Goal: Task Accomplishment & Management: Use online tool/utility

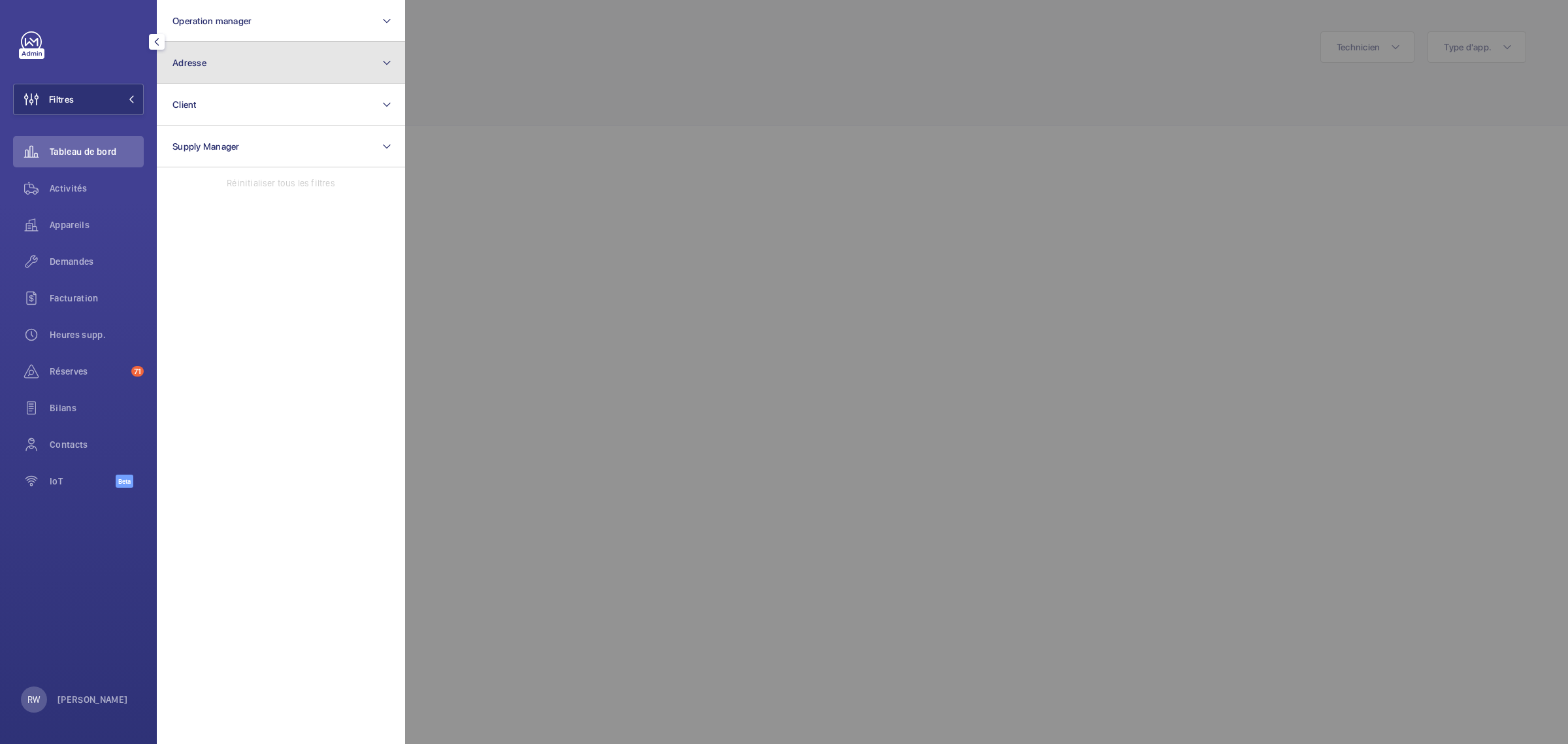
click at [220, 63] on button "Adresse" at bounding box center [281, 63] width 248 height 42
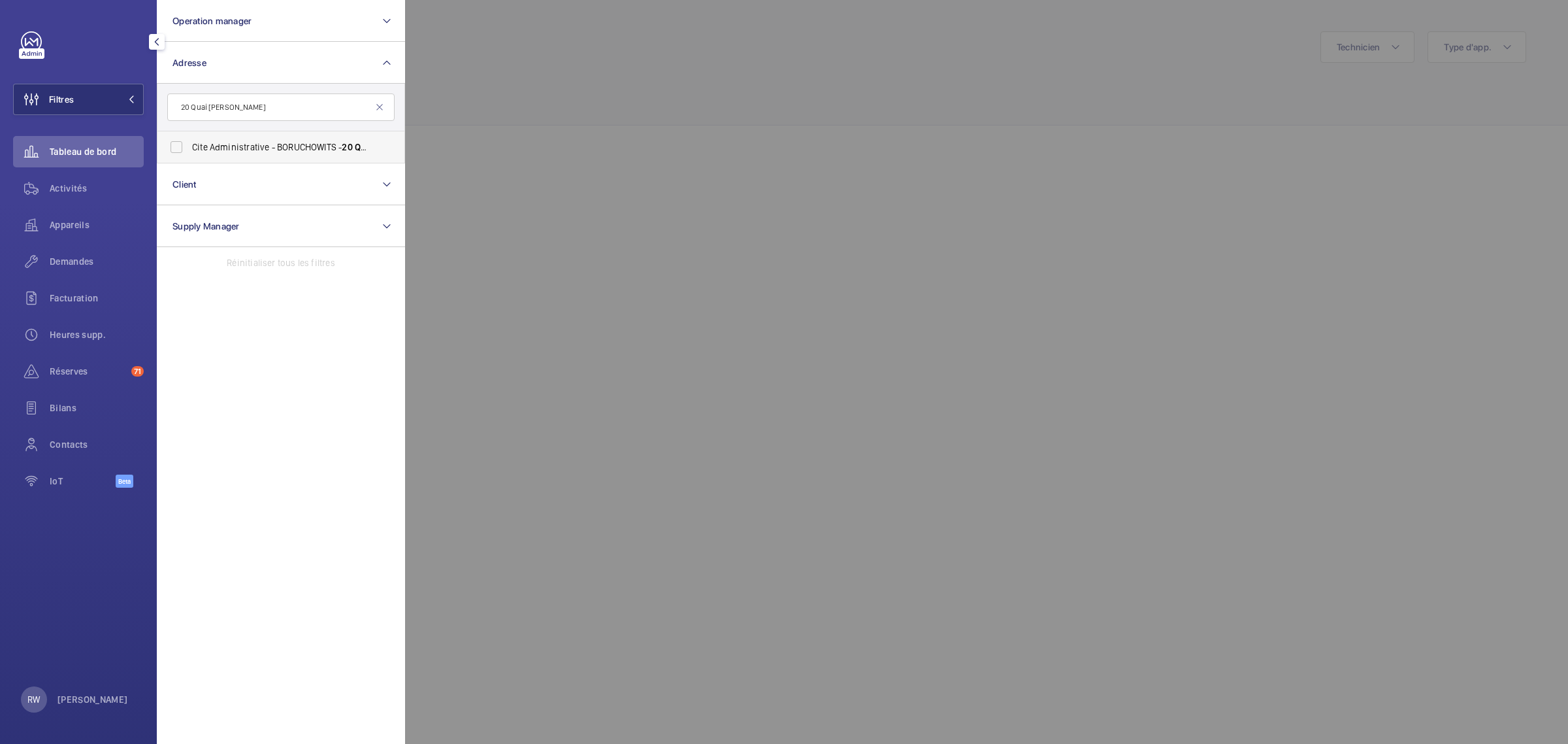
type input "20 Quai [PERSON_NAME]"
click at [172, 146] on label "Cite Administrative - BORUCHOWITS - [STREET_ADDRESS][PERSON_NAME]" at bounding box center [271, 147] width 227 height 32
click at [172, 146] on input "Cite Administrative - BORUCHOWITS - [STREET_ADDRESS][PERSON_NAME]" at bounding box center [176, 146] width 26 height 26
checkbox input "true"
click at [686, 83] on div at bounding box center [1189, 372] width 1568 height 744
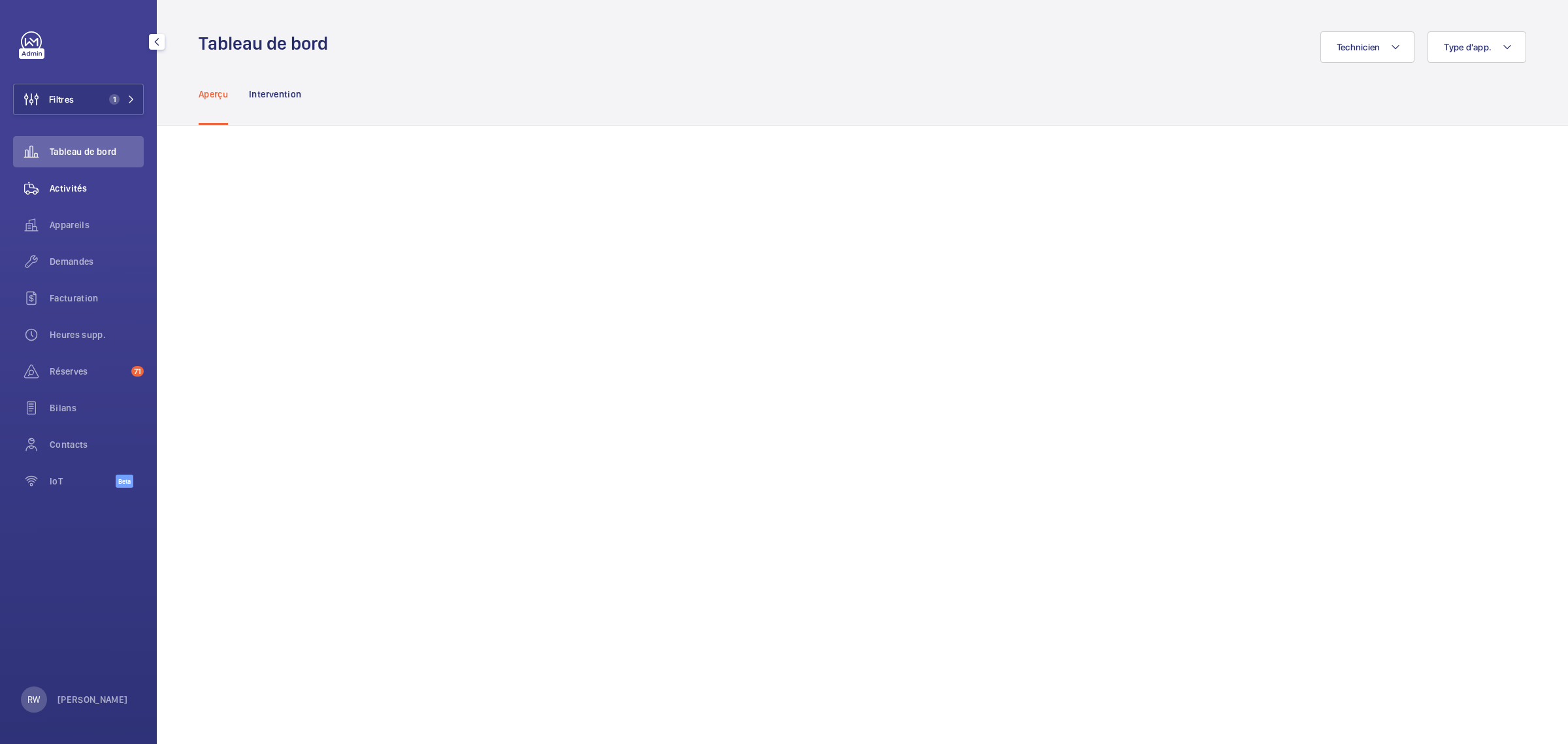
click at [62, 185] on span "Activités" at bounding box center [96, 189] width 94 height 13
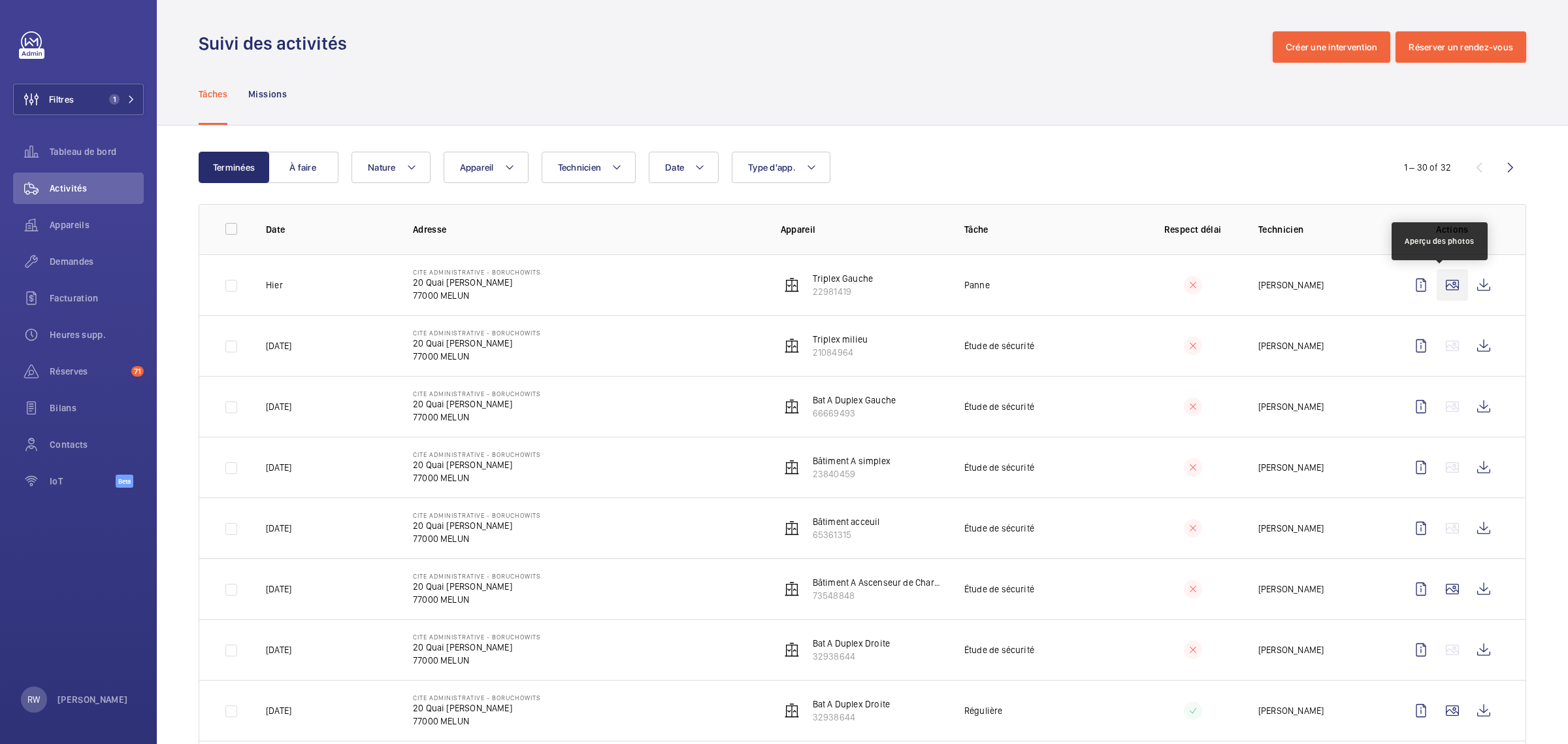
click at [1443, 285] on wm-front-icon-button at bounding box center [1453, 285] width 32 height 32
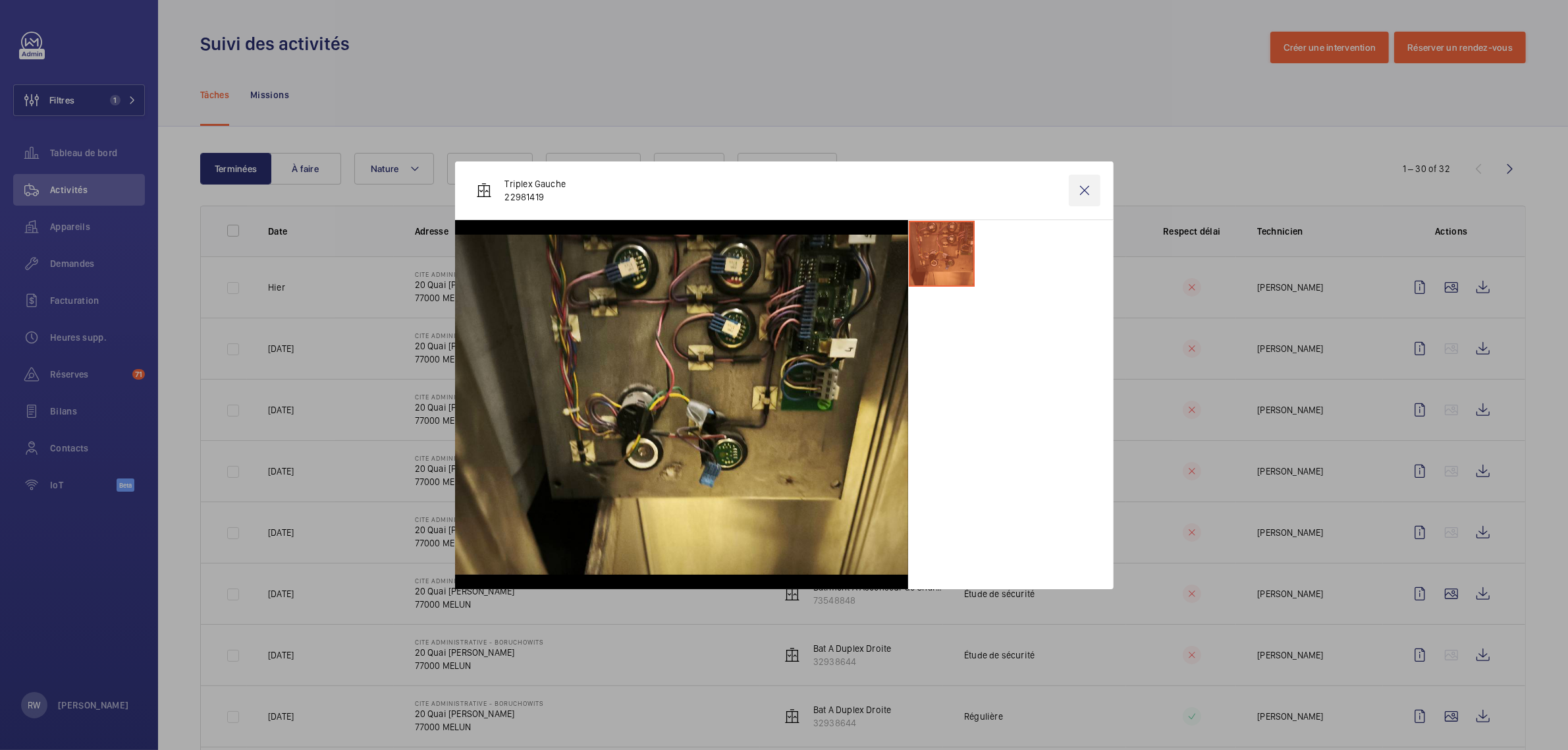
click at [1089, 192] on wm-front-icon-button at bounding box center [1085, 190] width 32 height 32
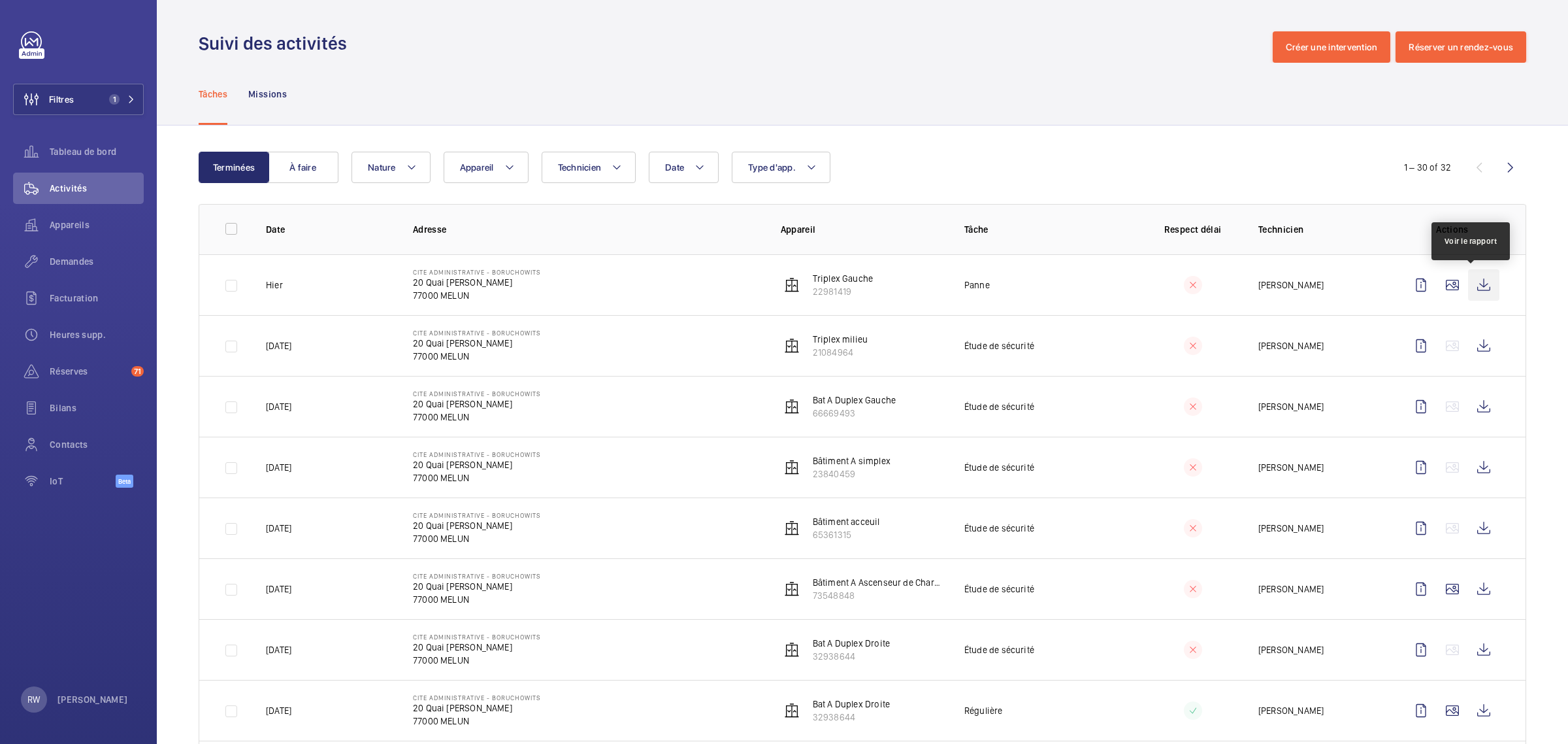
click at [1480, 290] on wm-front-icon-button at bounding box center [1484, 285] width 32 height 32
click at [1472, 286] on wm-front-icon-button at bounding box center [1484, 285] width 32 height 32
drag, startPoint x: 1034, startPoint y: 293, endPoint x: 1062, endPoint y: 296, distance: 28.2
click at [1034, 293] on td "Panne" at bounding box center [1035, 284] width 184 height 61
click at [1439, 283] on wm-front-icon-button at bounding box center [1453, 285] width 32 height 32
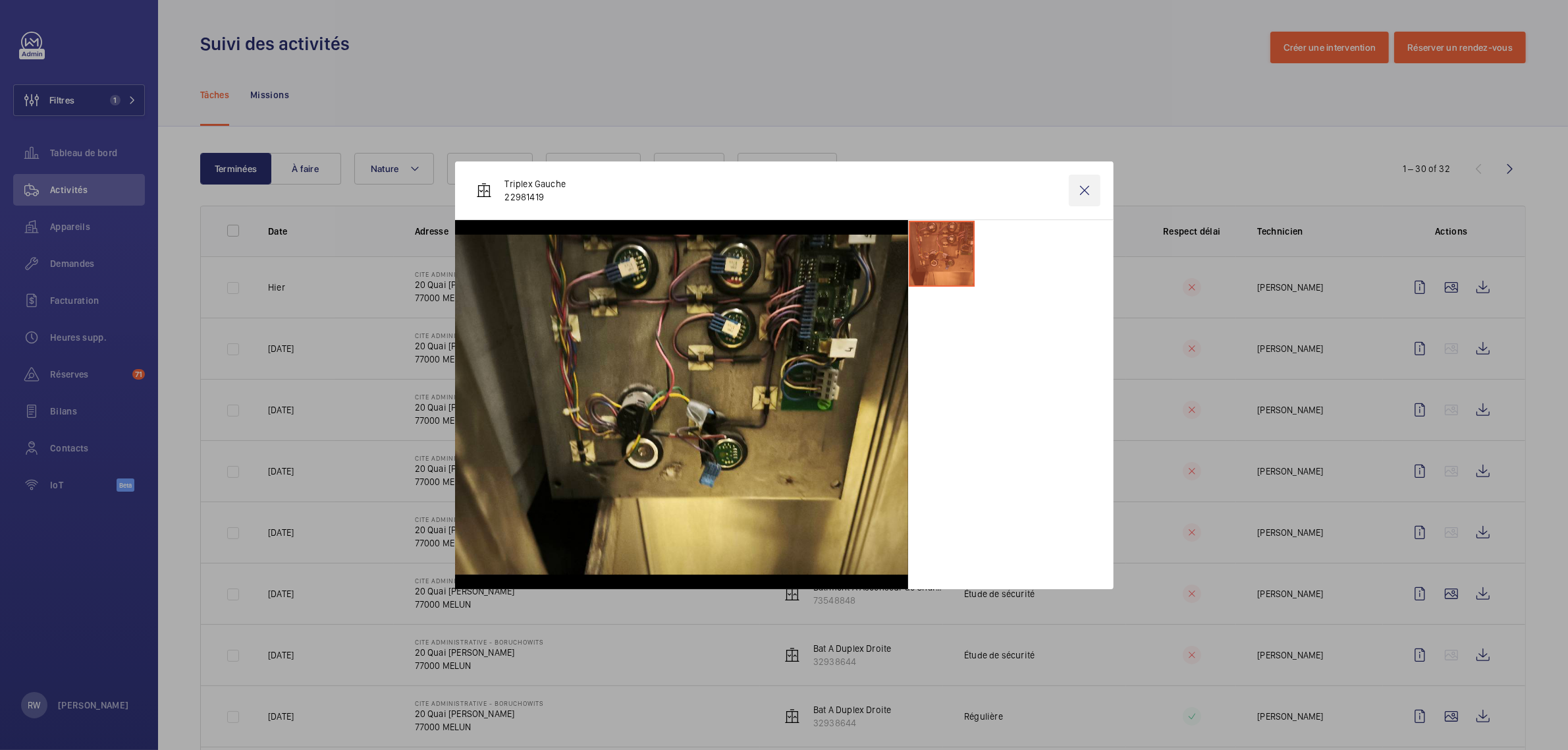
click at [1087, 193] on wm-front-icon-button at bounding box center [1085, 190] width 32 height 32
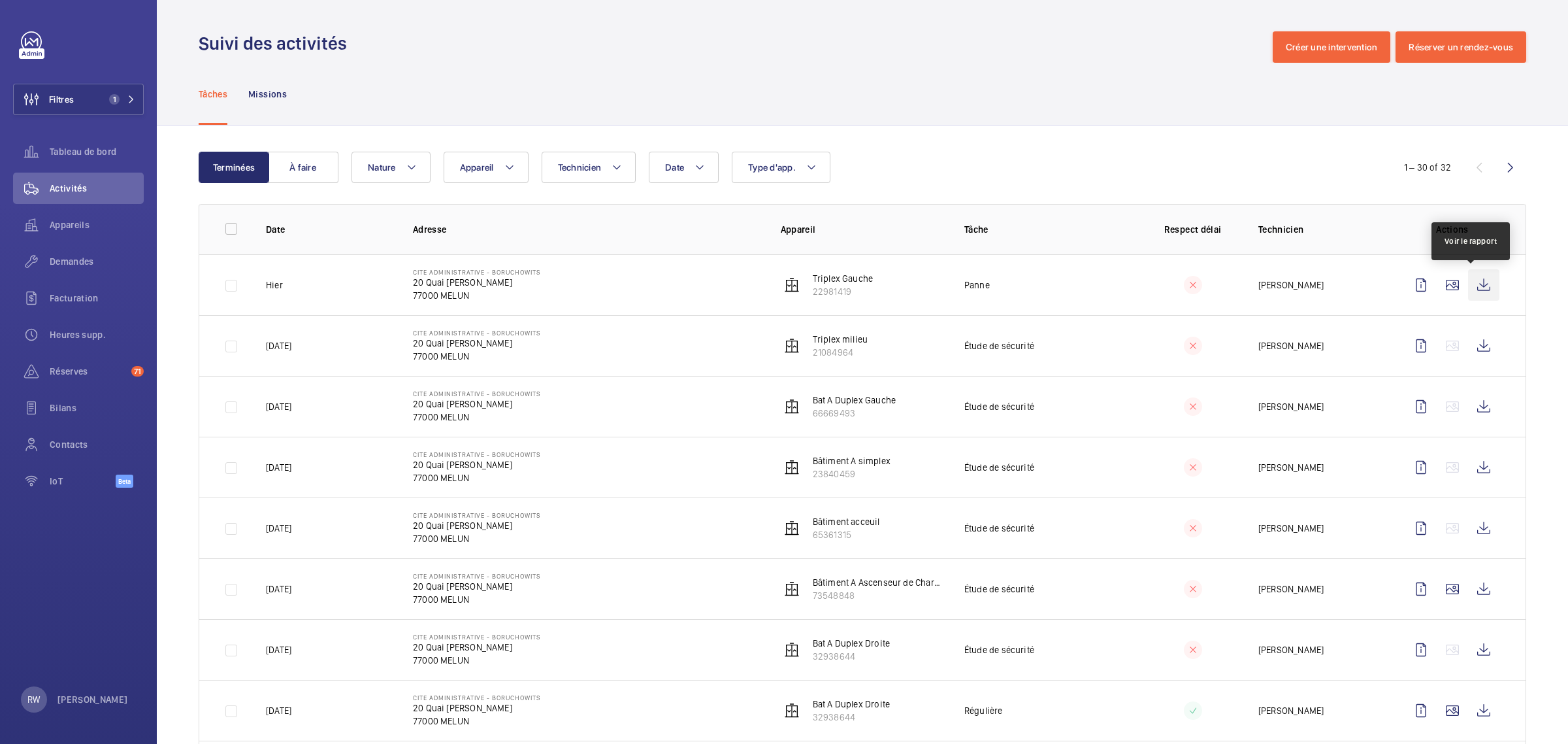
click at [1474, 287] on wm-front-icon-button at bounding box center [1484, 285] width 32 height 32
click at [1474, 288] on wm-front-icon-button at bounding box center [1484, 285] width 32 height 32
drag, startPoint x: 472, startPoint y: 294, endPoint x: 409, endPoint y: 284, distance: 63.8
click at [409, 284] on td "Cite Administrative - BORUCHOWITS [STREET_ADDRESS][PERSON_NAME]" at bounding box center [576, 284] width 368 height 61
copy div "20 Quai [PERSON_NAME] 77000 MELUN"
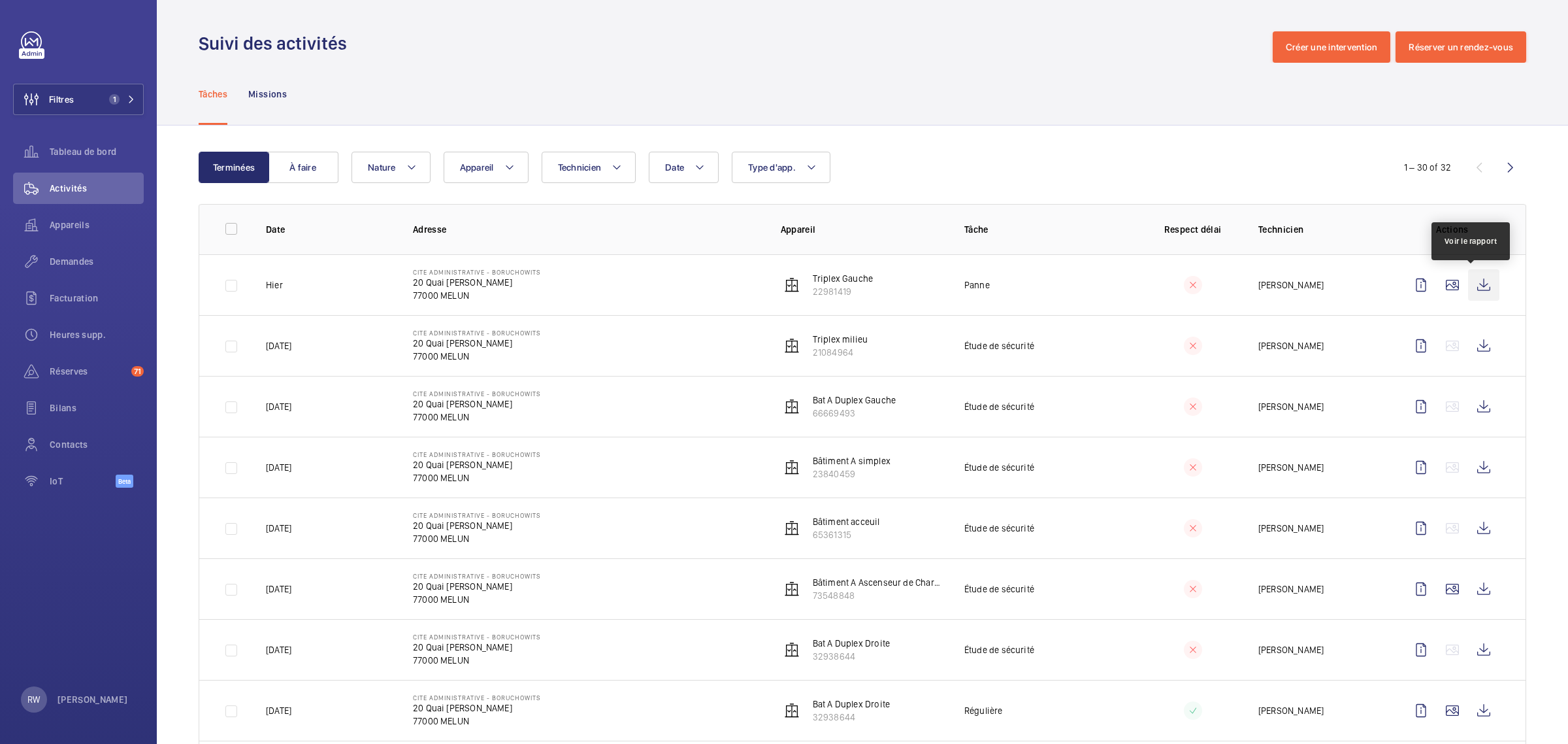
click at [1468, 287] on wm-front-icon-button at bounding box center [1484, 285] width 32 height 32
